Goal: Task Accomplishment & Management: Complete application form

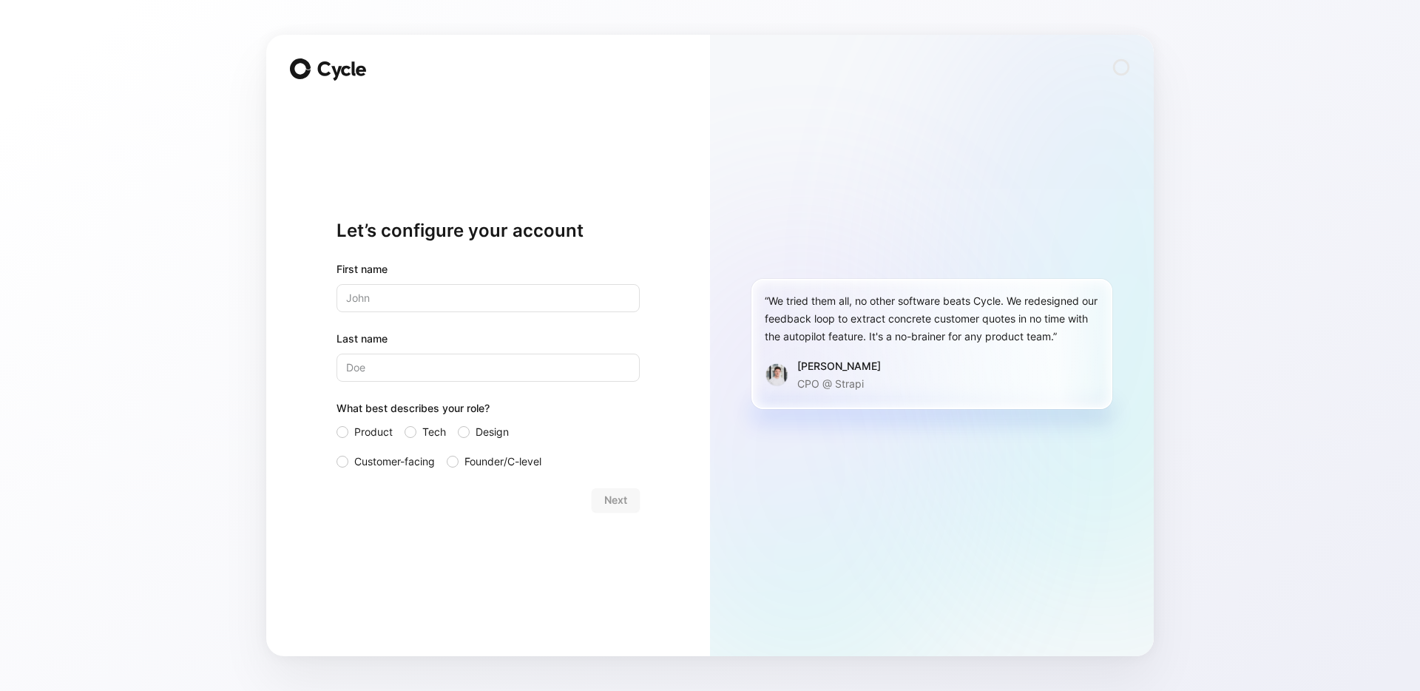
type input "[PERSON_NAME]"
click at [383, 455] on span "Customer-facing" at bounding box center [394, 462] width 81 height 18
click at [336, 453] on input "Customer-facing" at bounding box center [336, 453] width 0 height 0
click at [641, 493] on div "Let’s configure your account First name Cameron Last name Lee What best describ…" at bounding box center [488, 345] width 444 height 621
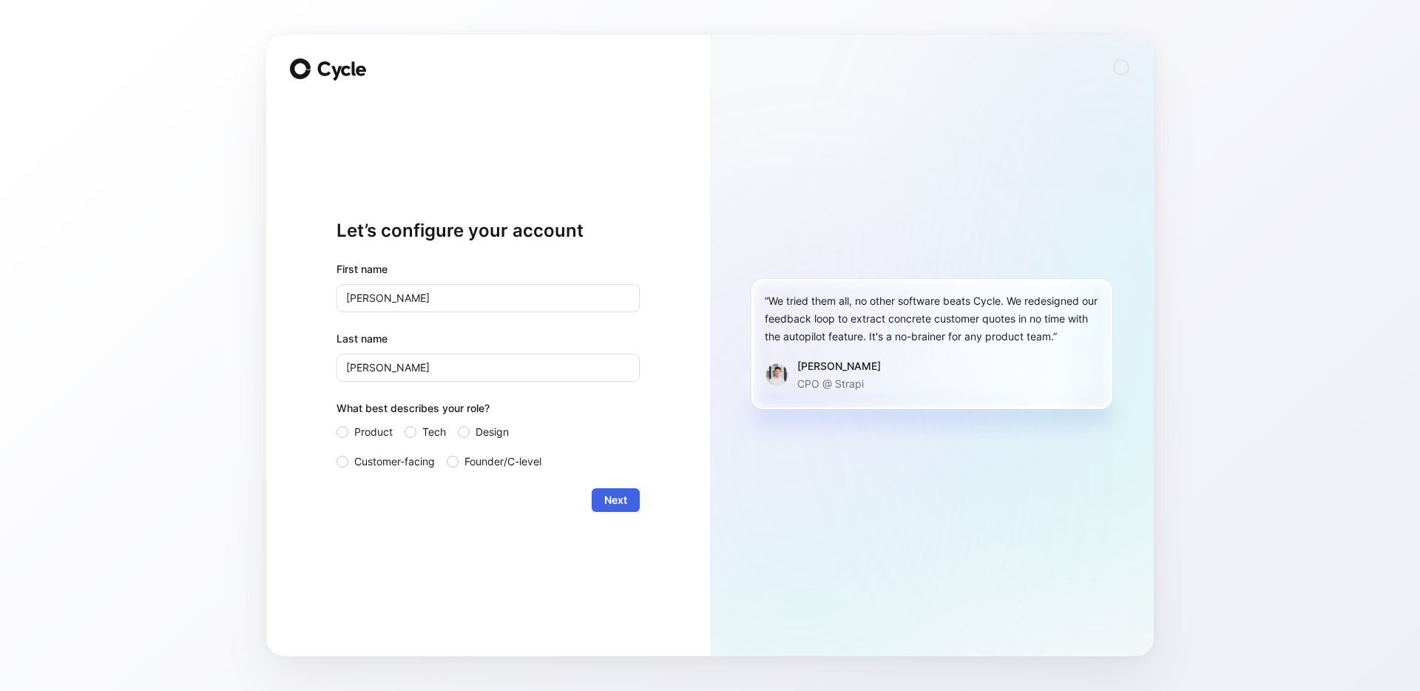
click at [630, 495] on button "Next" at bounding box center [616, 500] width 48 height 24
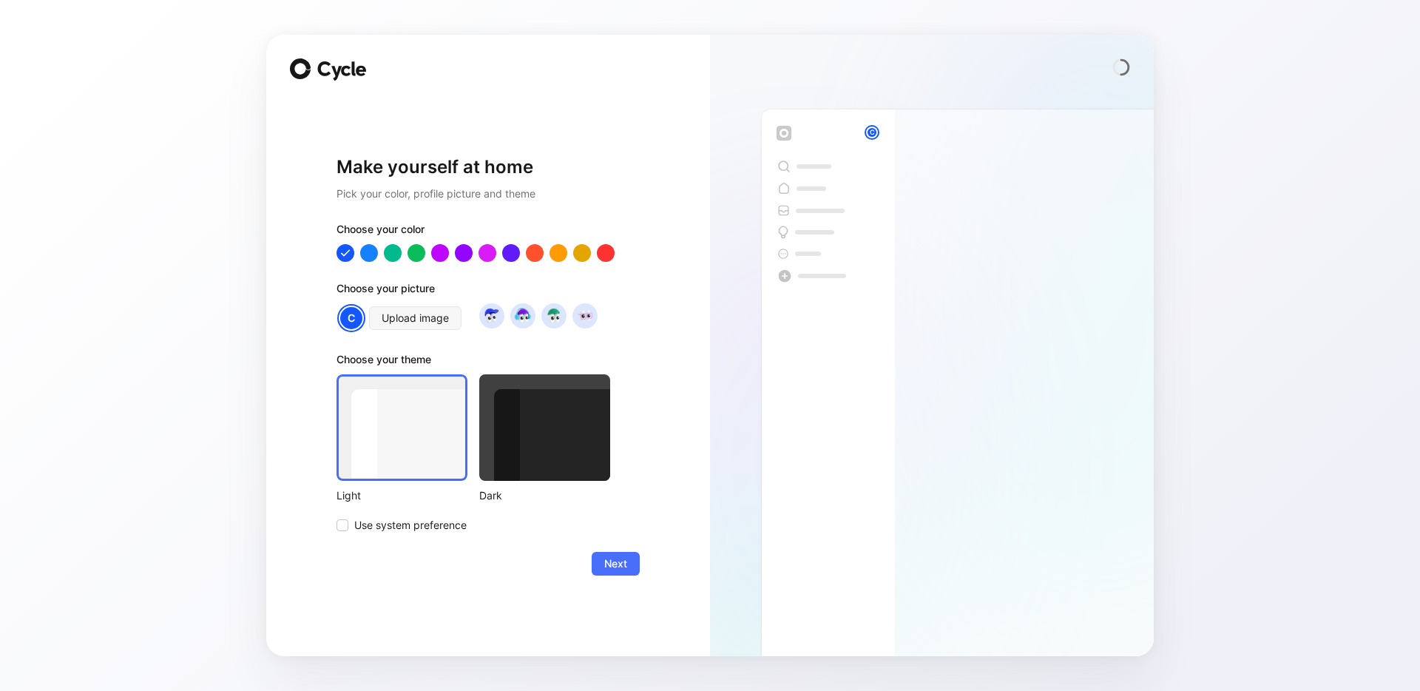
click at [521, 427] on div at bounding box center [544, 427] width 131 height 106
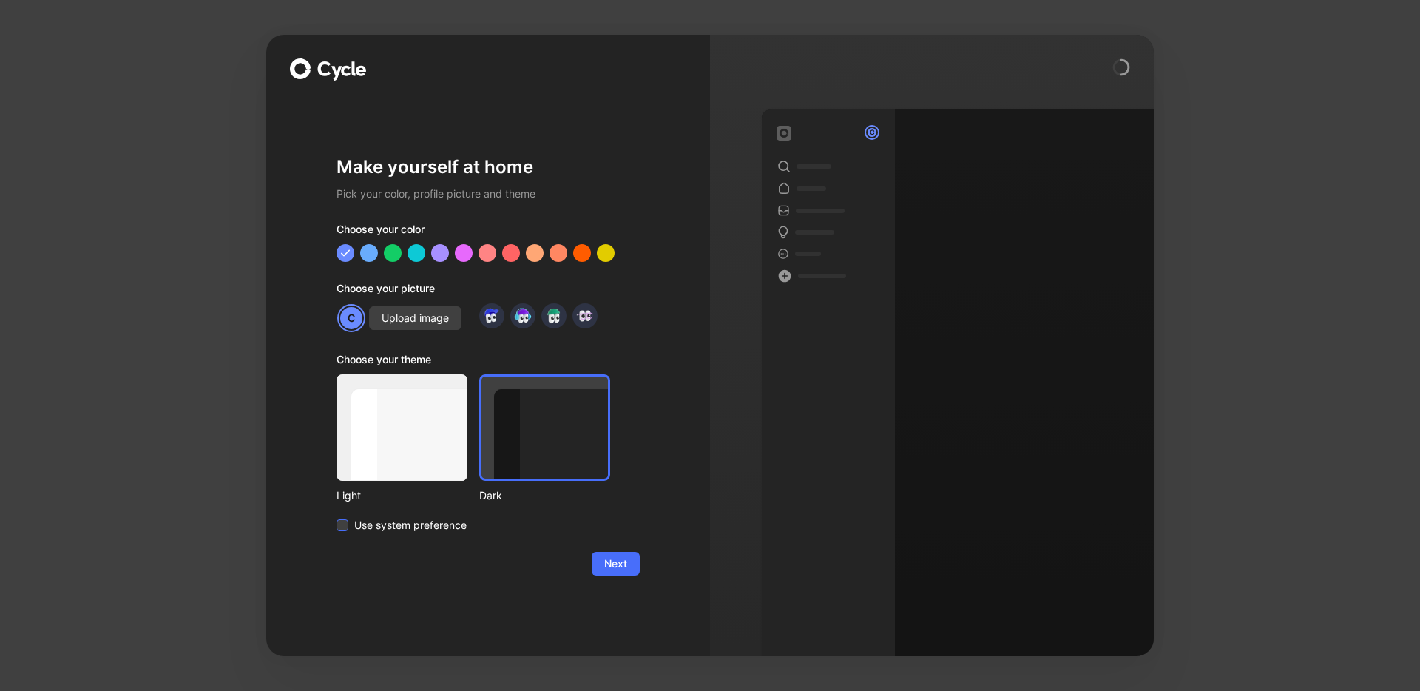
click at [395, 523] on span "Use system preference" at bounding box center [410, 525] width 112 height 18
click at [336, 516] on input "Use system preference" at bounding box center [336, 516] width 0 height 0
click at [614, 564] on span "Next" at bounding box center [615, 564] width 23 height 18
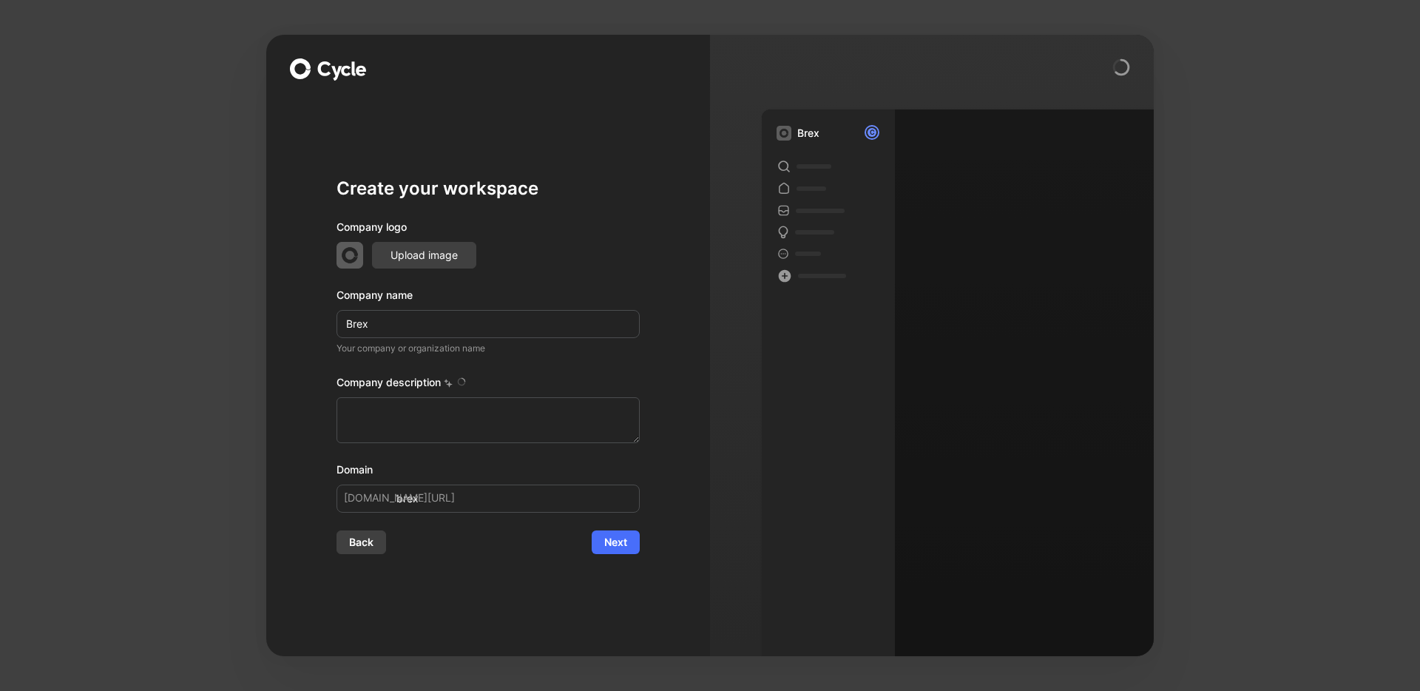
type textarea "Brex is a financial technology company founded in [DATE] by [PERSON_NAME] and […"
click at [737, 371] on div "Brex C" at bounding box center [932, 366] width 444 height 580
type textarea "Brex is a financial technology company founded in [DATE] by [PERSON_NAME] and […"
click at [628, 546] on button "Next" at bounding box center [616, 542] width 48 height 24
